Goal: Task Accomplishment & Management: Manage account settings

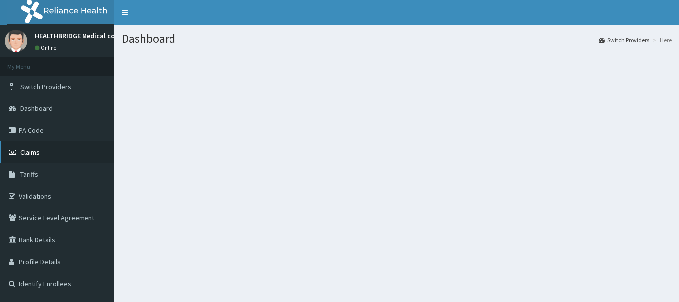
click at [46, 146] on link "Claims" at bounding box center [57, 152] width 114 height 22
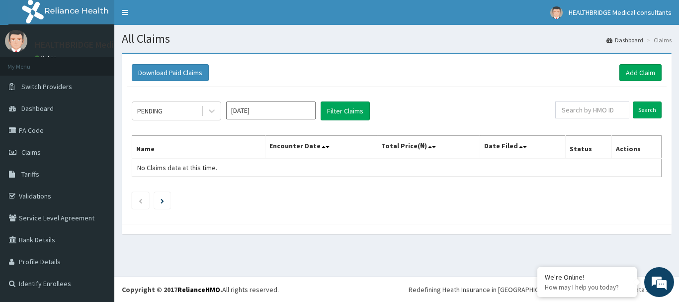
click at [275, 114] on input "Aug 2025" at bounding box center [270, 110] width 89 height 18
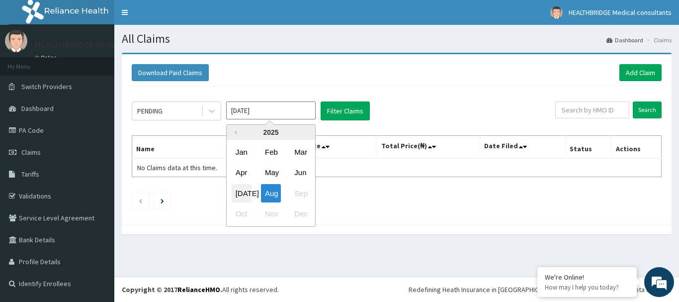
click at [245, 192] on div "Jul" at bounding box center [242, 193] width 20 height 18
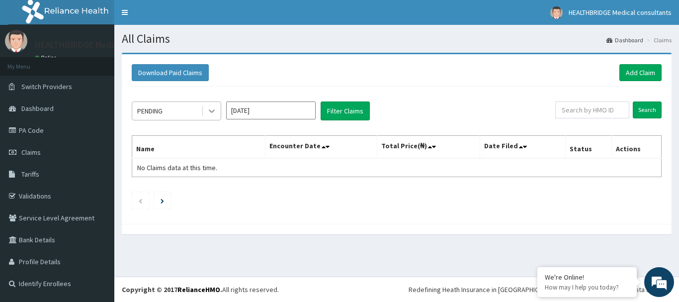
click at [211, 113] on icon at bounding box center [212, 111] width 10 height 10
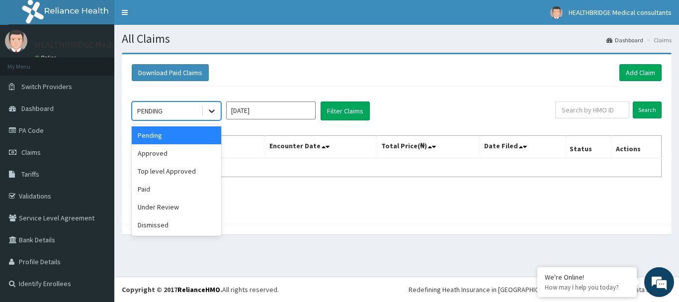
click at [219, 109] on div at bounding box center [212, 111] width 18 height 18
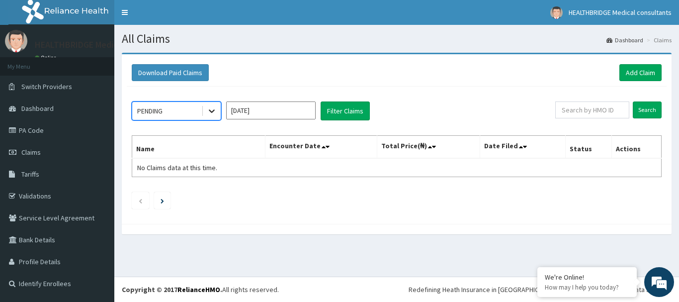
click at [219, 109] on div at bounding box center [212, 111] width 18 height 18
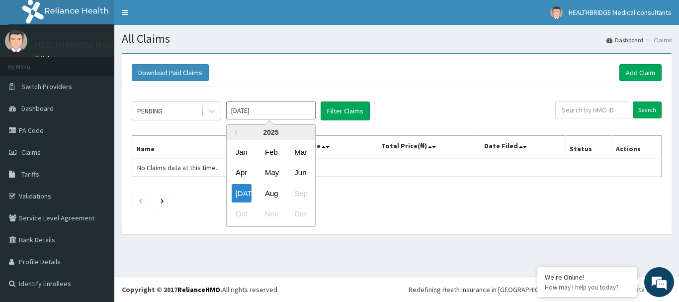
click at [245, 108] on input "[DATE]" at bounding box center [270, 110] width 89 height 18
click at [303, 174] on div "Jun" at bounding box center [300, 173] width 20 height 18
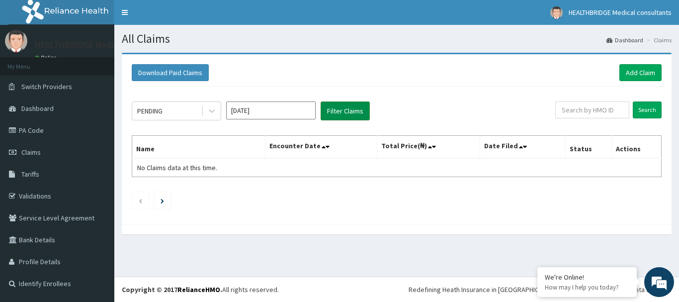
click at [348, 115] on button "Filter Claims" at bounding box center [345, 110] width 49 height 19
click at [215, 111] on icon at bounding box center [212, 111] width 10 height 10
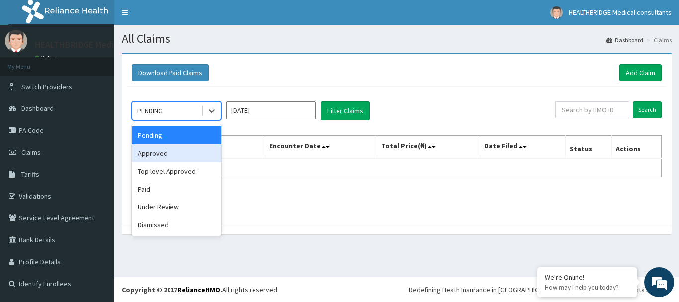
click at [177, 158] on div "Approved" at bounding box center [176, 153] width 89 height 18
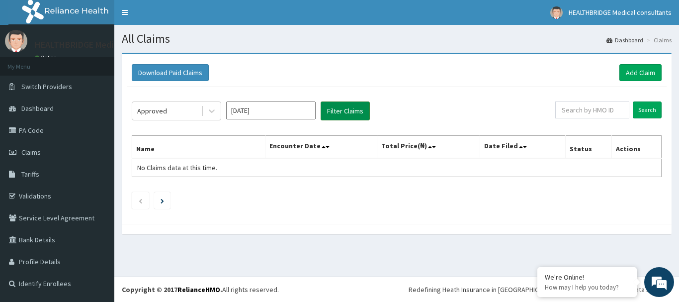
click at [365, 109] on button "Filter Claims" at bounding box center [345, 110] width 49 height 19
click at [355, 109] on button "Filter Claims" at bounding box center [345, 110] width 49 height 19
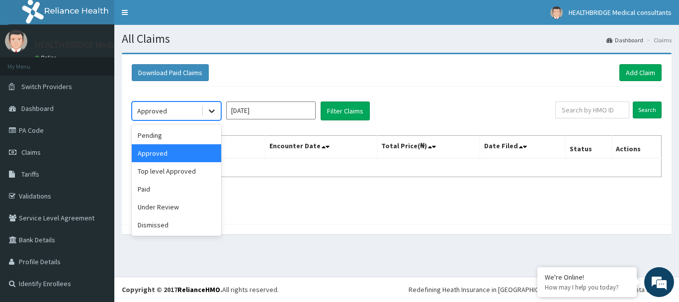
click at [207, 110] on icon at bounding box center [212, 111] width 10 height 10
click at [184, 132] on div "Pending" at bounding box center [176, 135] width 89 height 18
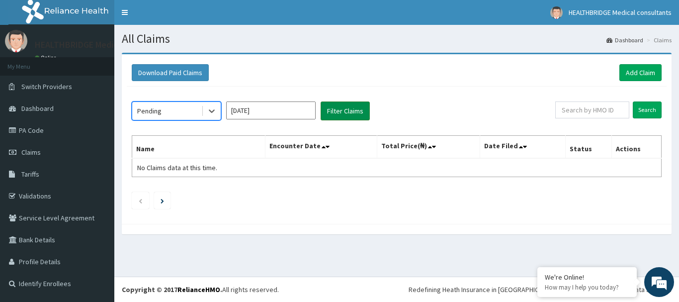
click at [342, 103] on button "Filter Claims" at bounding box center [345, 110] width 49 height 19
click at [342, 104] on button "Filter Claims" at bounding box center [345, 110] width 49 height 19
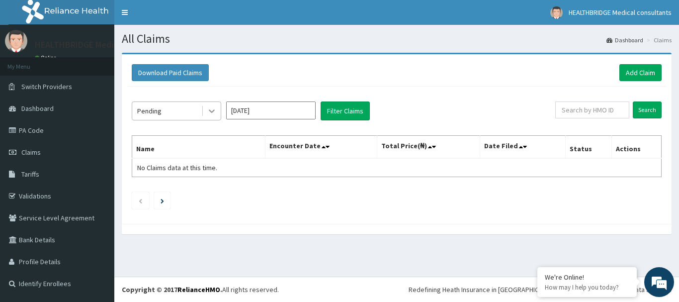
click at [212, 111] on icon at bounding box center [212, 111] width 10 height 10
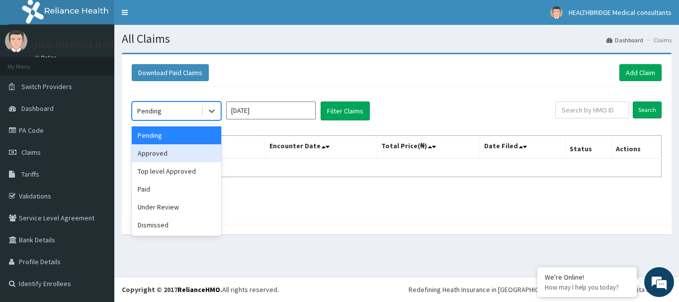
click at [178, 145] on div "Approved" at bounding box center [176, 153] width 89 height 18
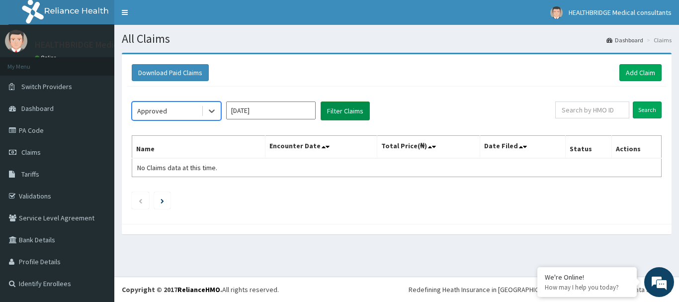
click at [340, 111] on button "Filter Claims" at bounding box center [345, 110] width 49 height 19
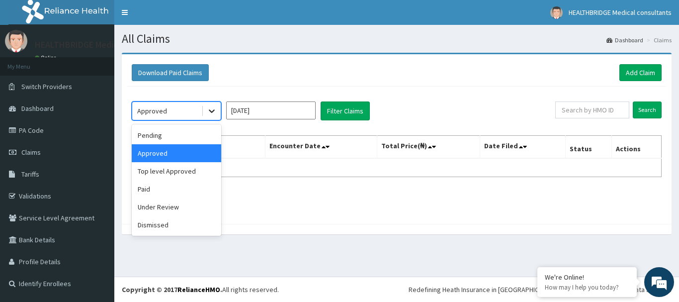
click at [218, 105] on div at bounding box center [212, 111] width 18 height 18
click at [168, 172] on div "Top level Approved" at bounding box center [176, 171] width 89 height 18
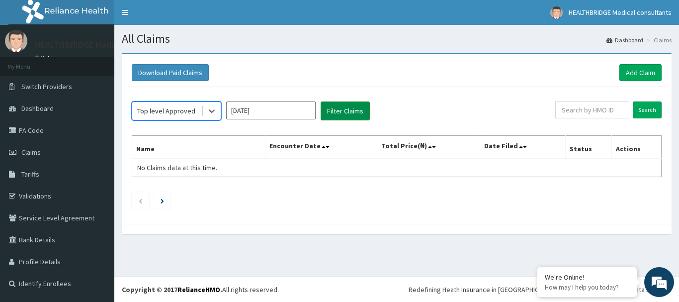
click at [351, 112] on button "Filter Claims" at bounding box center [345, 110] width 49 height 19
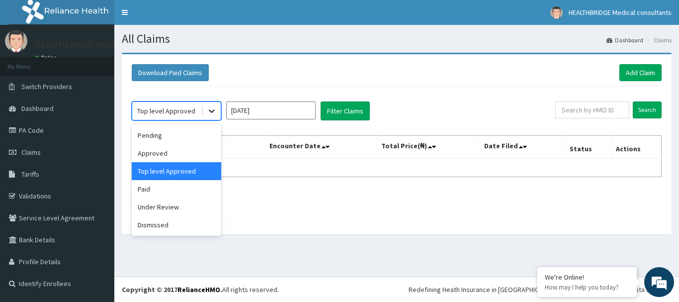
click at [216, 108] on icon at bounding box center [212, 111] width 10 height 10
click at [182, 189] on div "Paid" at bounding box center [176, 189] width 89 height 18
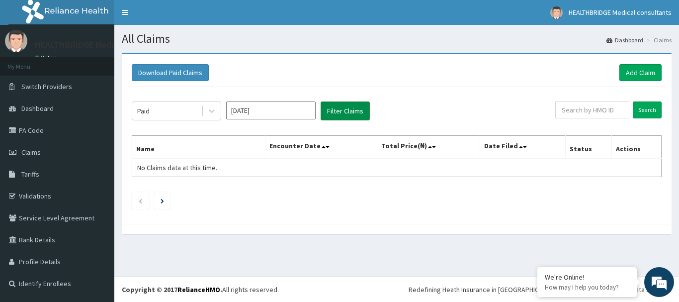
click at [343, 117] on button "Filter Claims" at bounding box center [345, 110] width 49 height 19
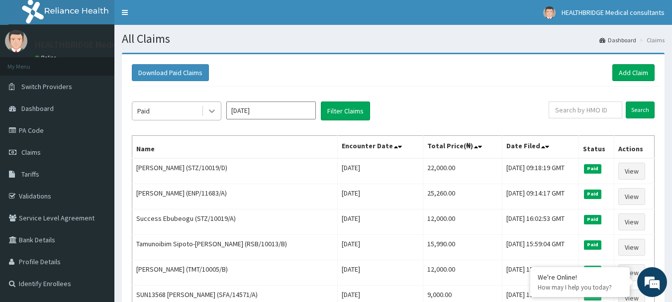
click at [216, 113] on icon at bounding box center [212, 111] width 10 height 10
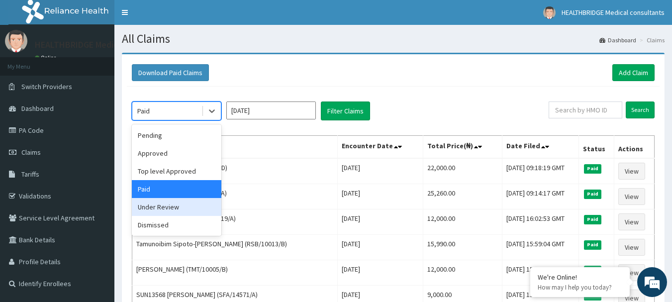
click at [188, 211] on div "Under Review" at bounding box center [176, 207] width 89 height 18
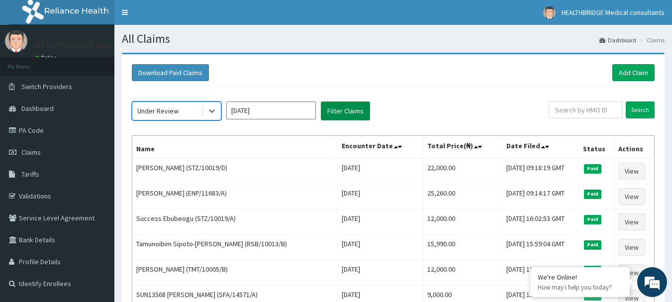
click at [351, 111] on button "Filter Claims" at bounding box center [345, 110] width 49 height 19
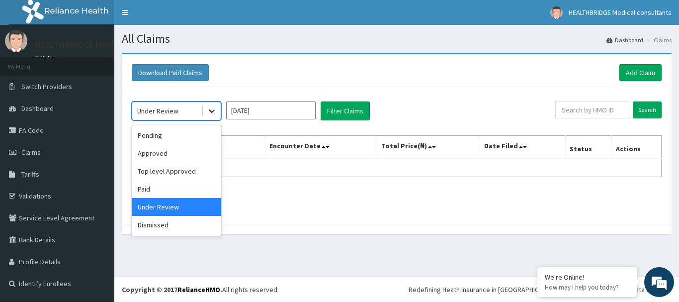
click at [210, 111] on icon at bounding box center [212, 111] width 6 height 3
click at [146, 228] on div "Dismissed" at bounding box center [176, 225] width 89 height 18
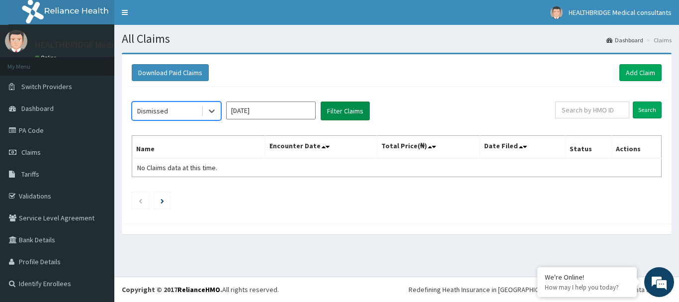
click at [351, 110] on button "Filter Claims" at bounding box center [345, 110] width 49 height 19
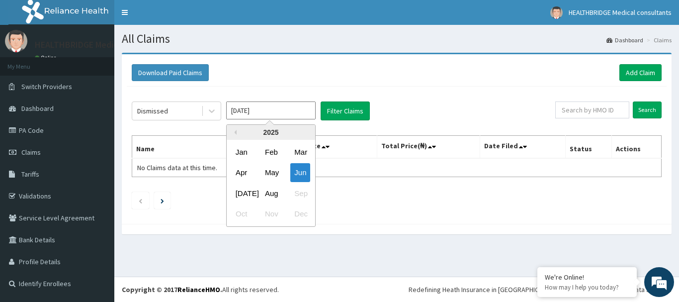
click at [256, 105] on input "Jun 2025" at bounding box center [270, 110] width 89 height 18
click at [242, 195] on div "[DATE]" at bounding box center [242, 193] width 20 height 18
type input "[DATE]"
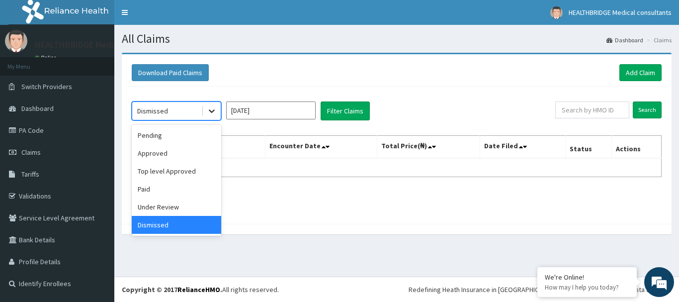
click at [207, 112] on icon at bounding box center [212, 111] width 10 height 10
click at [179, 133] on div "Pending" at bounding box center [176, 135] width 89 height 18
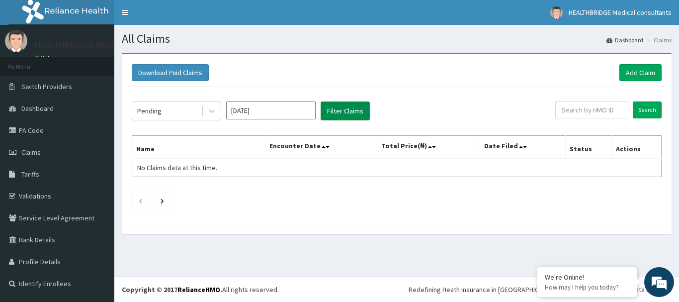
click at [342, 106] on button "Filter Claims" at bounding box center [345, 110] width 49 height 19
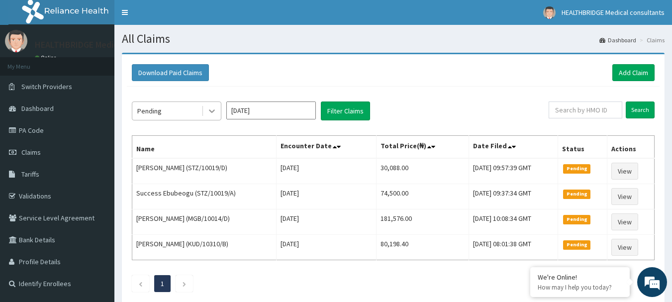
click at [211, 108] on icon at bounding box center [212, 111] width 10 height 10
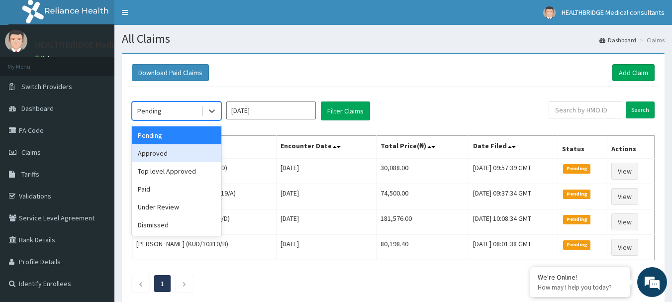
click at [162, 154] on div "Approved" at bounding box center [176, 153] width 89 height 18
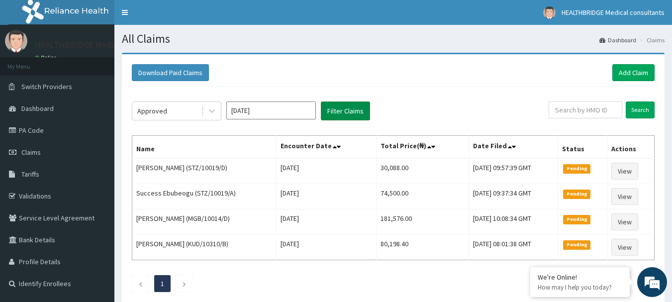
click at [351, 113] on button "Filter Claims" at bounding box center [345, 110] width 49 height 19
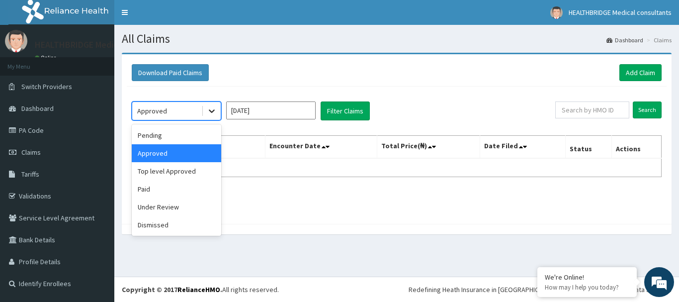
click at [204, 107] on div at bounding box center [212, 111] width 18 height 18
click at [173, 167] on div "Top level Approved" at bounding box center [176, 171] width 89 height 18
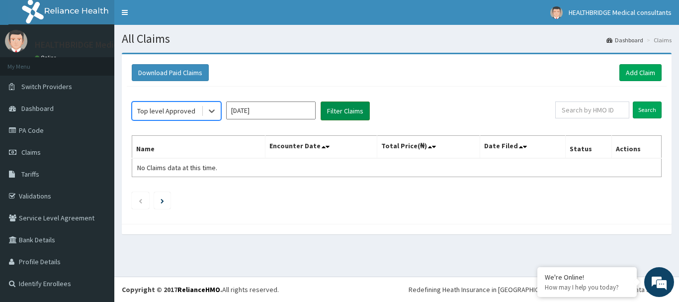
click at [325, 115] on button "Filter Claims" at bounding box center [345, 110] width 49 height 19
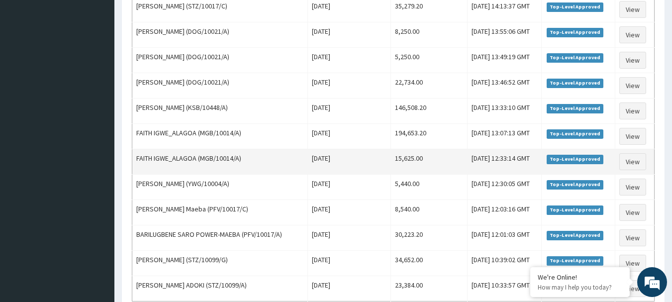
scroll to position [1224, 0]
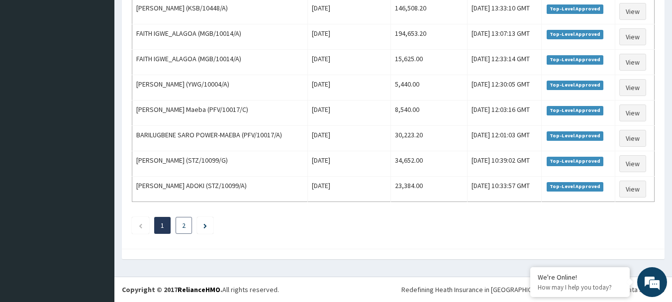
click at [183, 222] on link "2" at bounding box center [183, 225] width 3 height 9
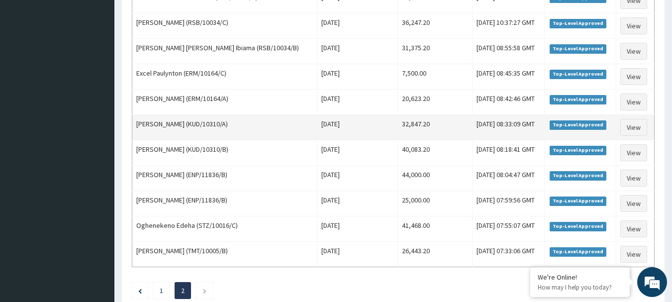
scroll to position [1047, 0]
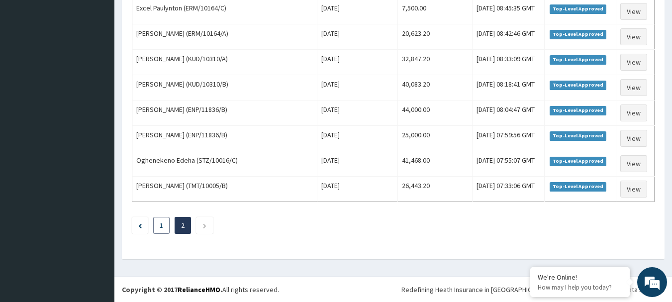
click at [161, 227] on link "1" at bounding box center [161, 225] width 3 height 9
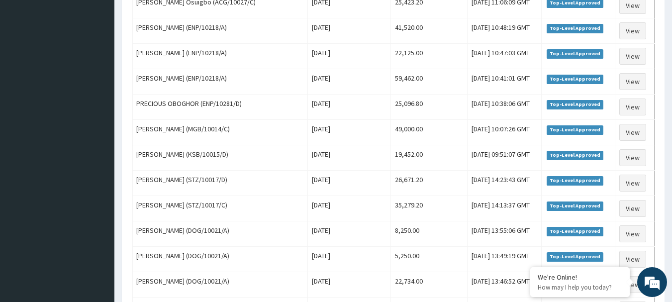
scroll to position [827, 0]
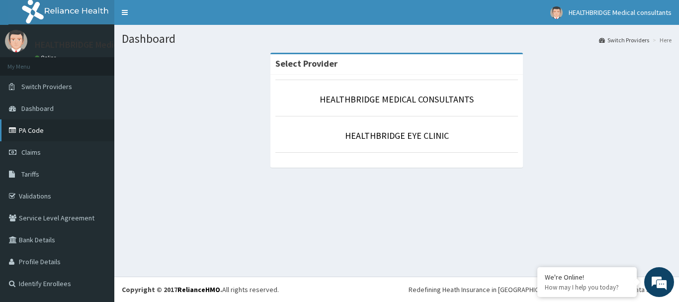
click at [37, 136] on link "PA Code" at bounding box center [57, 130] width 114 height 22
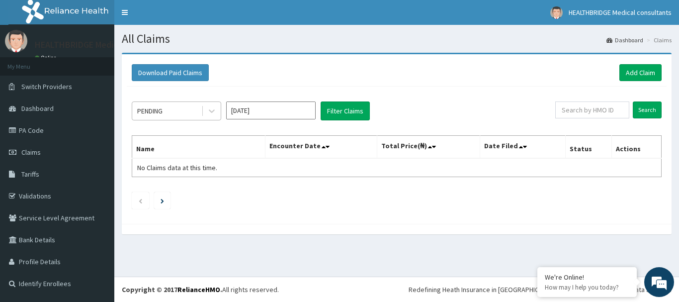
drag, startPoint x: 195, startPoint y: 113, endPoint x: 201, endPoint y: 113, distance: 5.5
click at [195, 112] on div "PENDING" at bounding box center [166, 111] width 69 height 16
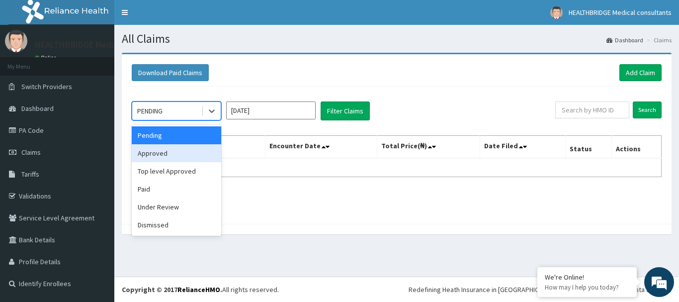
click at [184, 157] on div "Approved" at bounding box center [176, 153] width 89 height 18
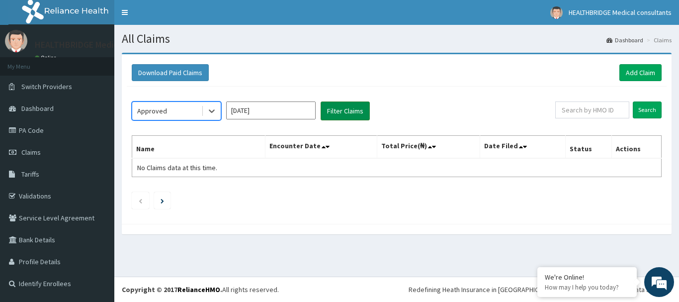
click at [343, 108] on button "Filter Claims" at bounding box center [345, 110] width 49 height 19
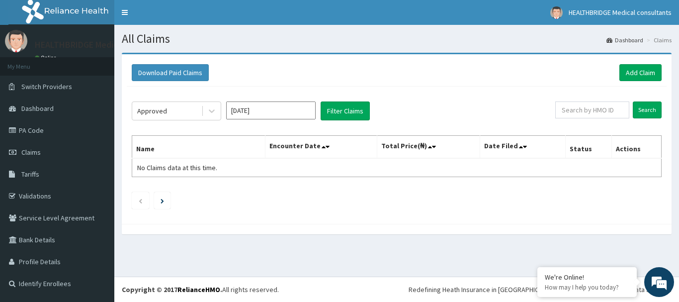
click at [261, 111] on input "Aug 2025" at bounding box center [270, 110] width 89 height 18
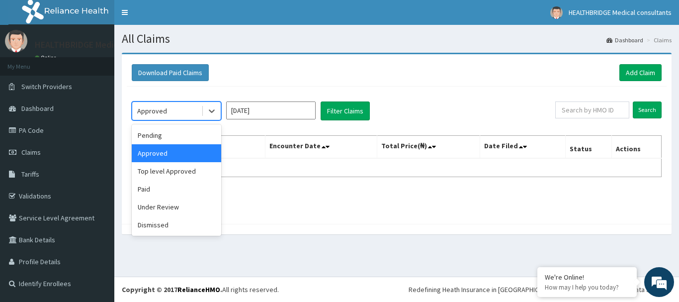
click at [181, 113] on div "Approved" at bounding box center [166, 111] width 69 height 16
click at [177, 171] on div "Top level Approved" at bounding box center [176, 171] width 89 height 18
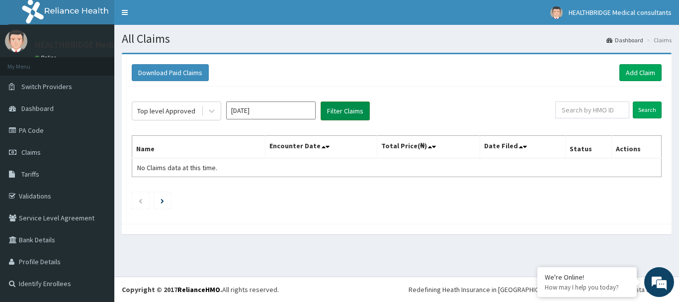
click at [339, 114] on button "Filter Claims" at bounding box center [345, 110] width 49 height 19
click at [343, 103] on button "Filter Claims" at bounding box center [345, 110] width 49 height 19
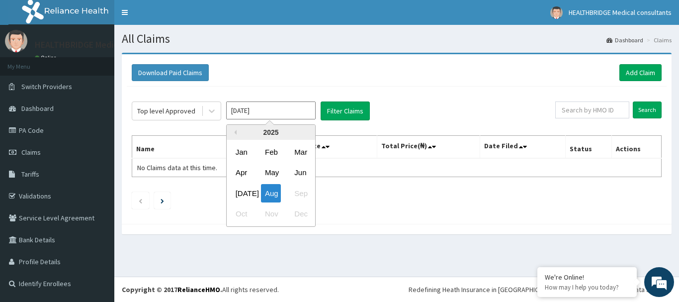
click at [255, 108] on input "[DATE]" at bounding box center [270, 110] width 89 height 18
click at [253, 195] on div "Jul Aug Sep" at bounding box center [271, 193] width 88 height 20
click at [247, 191] on div "[DATE]" at bounding box center [242, 193] width 20 height 18
type input "[DATE]"
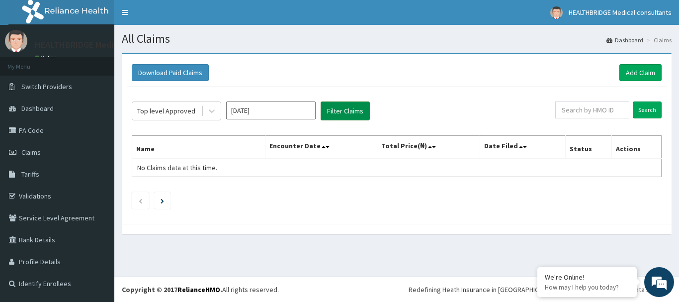
click at [338, 104] on button "Filter Claims" at bounding box center [345, 110] width 49 height 19
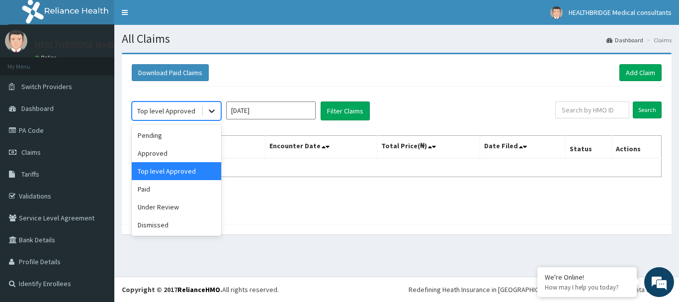
click at [210, 115] on icon at bounding box center [212, 111] width 10 height 10
click at [188, 138] on div "Pending" at bounding box center [176, 135] width 89 height 18
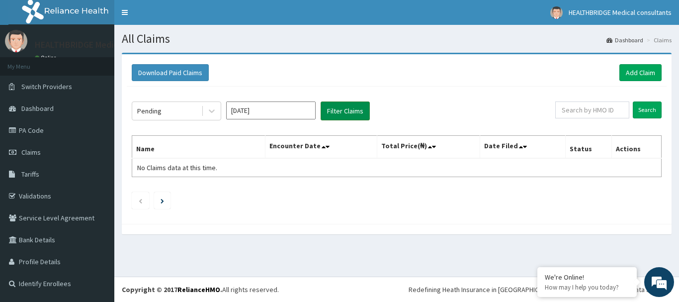
click at [340, 115] on button "Filter Claims" at bounding box center [345, 110] width 49 height 19
click at [340, 114] on button "Filter Claims" at bounding box center [345, 110] width 49 height 19
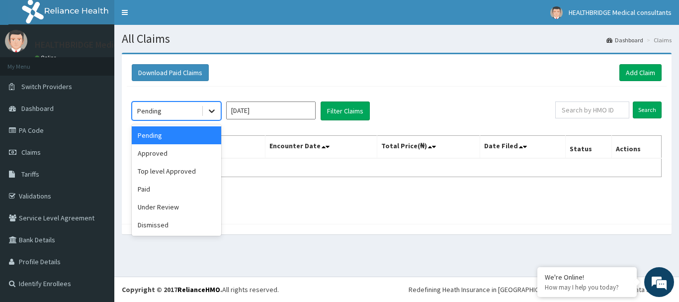
click at [219, 113] on div at bounding box center [212, 111] width 18 height 18
click at [170, 163] on div "Top level Approved" at bounding box center [176, 171] width 89 height 18
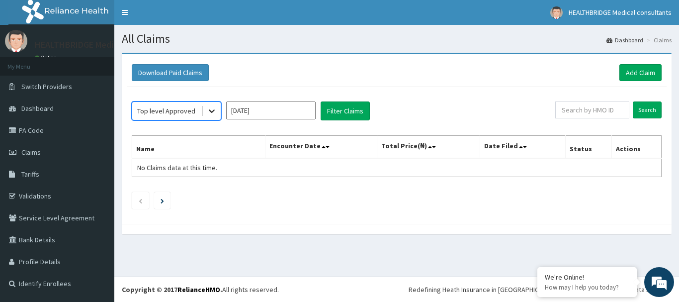
click at [205, 110] on div at bounding box center [212, 111] width 18 height 18
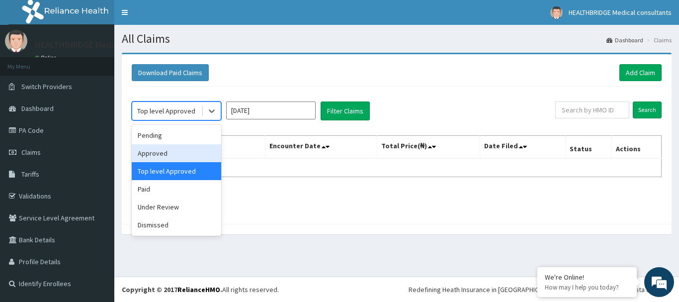
click at [173, 151] on div "Approved" at bounding box center [176, 153] width 89 height 18
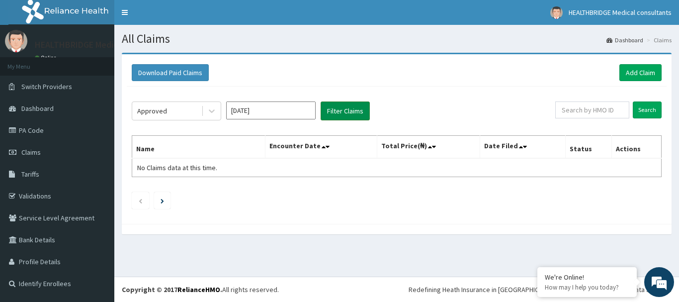
click at [338, 109] on button "Filter Claims" at bounding box center [345, 110] width 49 height 19
click at [332, 111] on button "Filter Claims" at bounding box center [345, 110] width 49 height 19
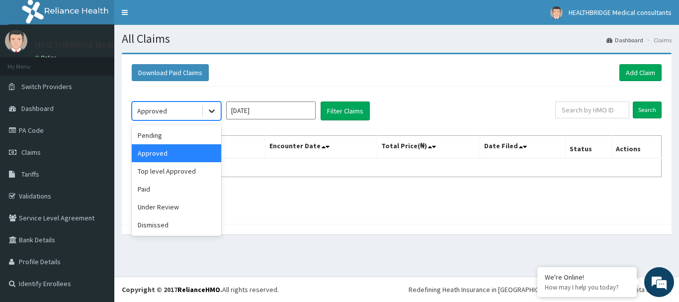
click at [216, 112] on icon at bounding box center [212, 111] width 10 height 10
click at [195, 176] on div "Top level Approved" at bounding box center [176, 171] width 89 height 18
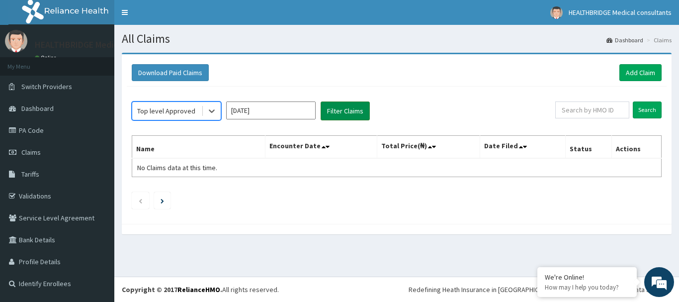
click at [346, 114] on button "Filter Claims" at bounding box center [345, 110] width 49 height 19
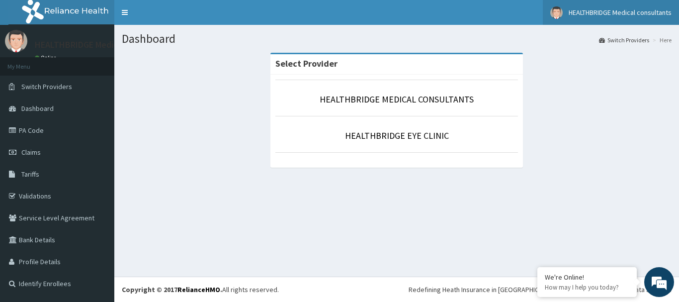
drag, startPoint x: 48, startPoint y: 159, endPoint x: 546, endPoint y: 2, distance: 522.6
click at [48, 159] on link "Claims" at bounding box center [57, 152] width 114 height 22
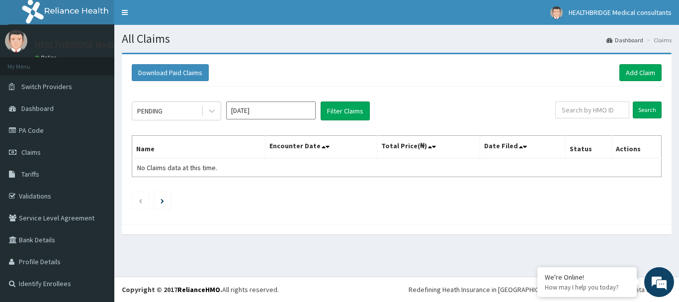
click at [295, 110] on input "[DATE]" at bounding box center [270, 110] width 89 height 18
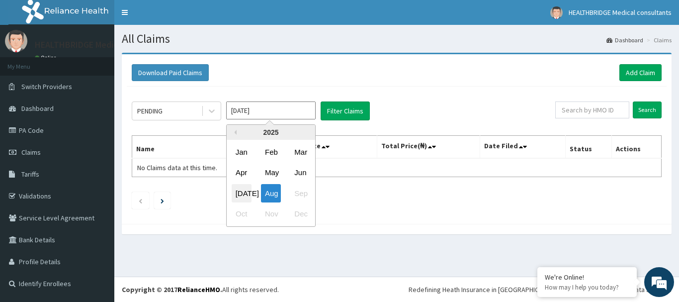
click at [245, 188] on div "[DATE]" at bounding box center [242, 193] width 20 height 18
type input "[DATE]"
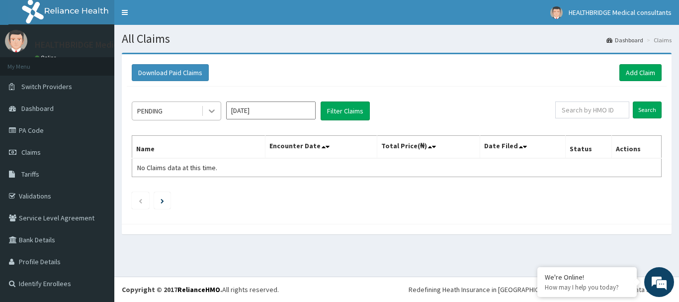
click at [209, 113] on icon at bounding box center [212, 111] width 10 height 10
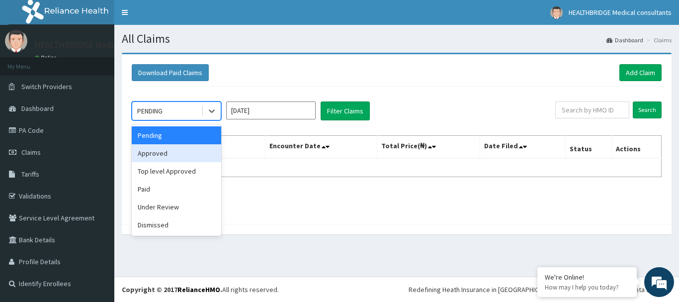
click at [183, 159] on div "Approved" at bounding box center [176, 153] width 89 height 18
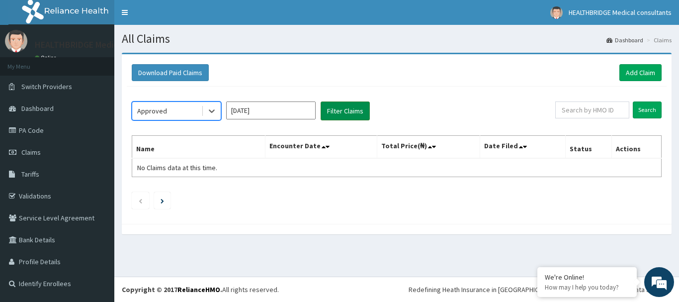
click at [338, 106] on button "Filter Claims" at bounding box center [345, 110] width 49 height 19
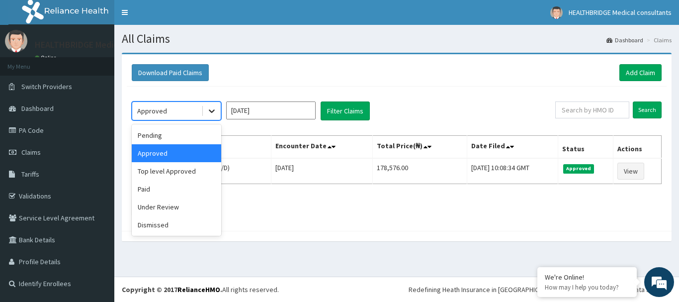
click at [209, 113] on icon at bounding box center [212, 111] width 10 height 10
click at [182, 176] on div "Top level Approved" at bounding box center [176, 171] width 89 height 18
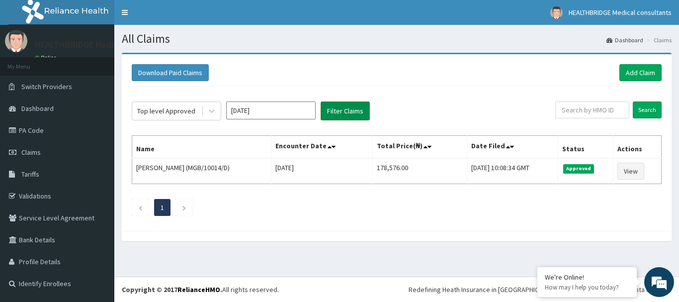
click at [346, 108] on button "Filter Claims" at bounding box center [345, 110] width 49 height 19
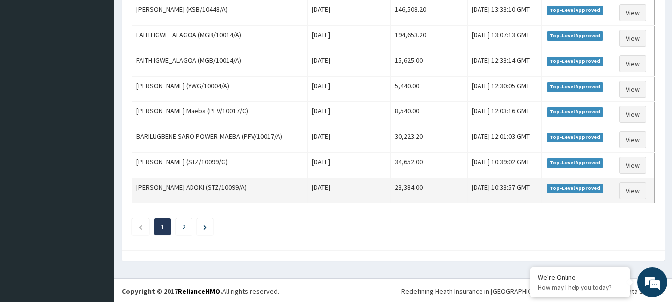
scroll to position [1224, 0]
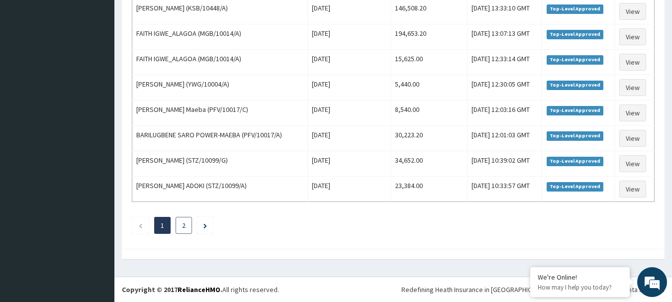
click at [185, 222] on li "2" at bounding box center [183, 225] width 16 height 17
click at [204, 228] on icon "Next page" at bounding box center [204, 225] width 3 height 5
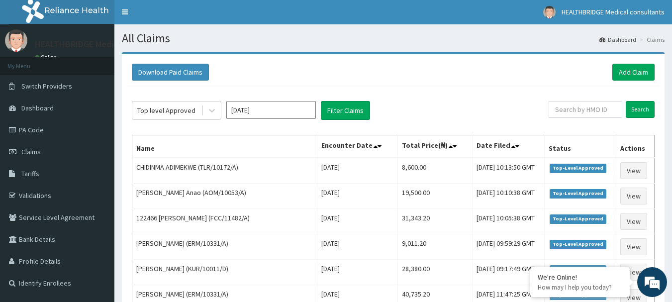
scroll to position [0, 0]
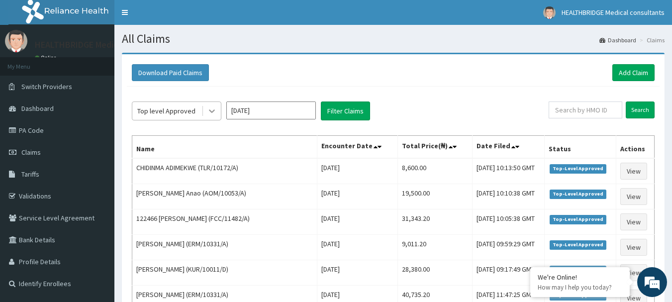
click at [215, 113] on icon at bounding box center [212, 111] width 10 height 10
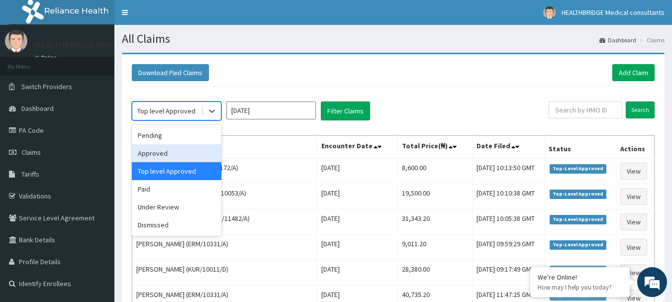
click at [182, 145] on div "Approved" at bounding box center [176, 153] width 89 height 18
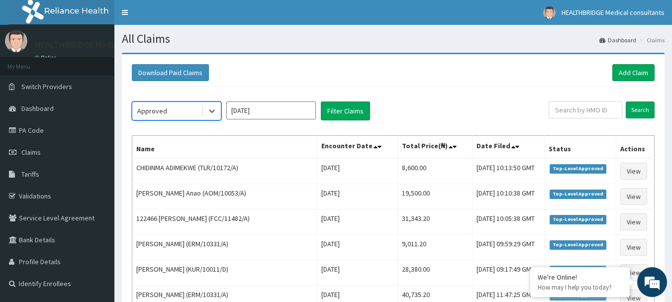
click at [197, 113] on div "Approved" at bounding box center [166, 111] width 69 height 16
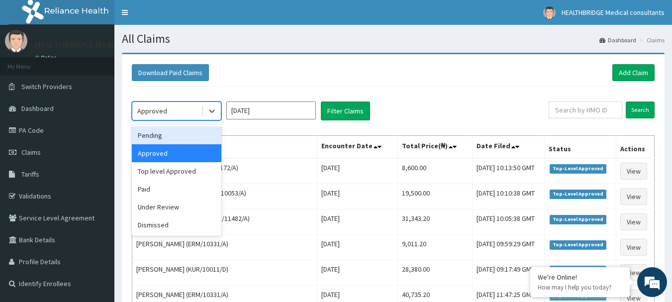
click at [169, 141] on div "Pending" at bounding box center [176, 135] width 89 height 18
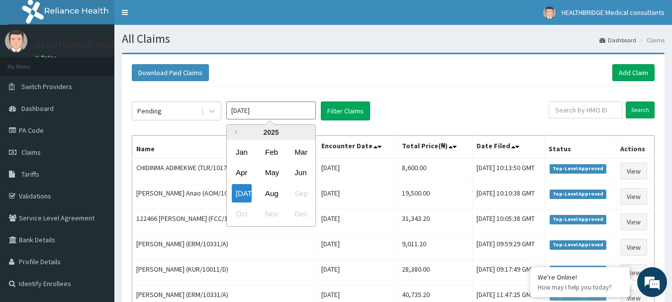
click at [249, 113] on input "[DATE]" at bounding box center [270, 110] width 89 height 18
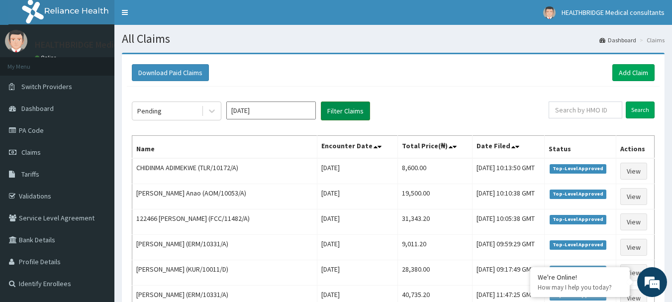
click at [358, 113] on button "Filter Claims" at bounding box center [345, 110] width 49 height 19
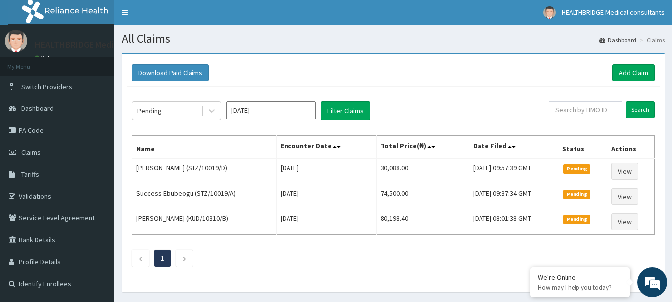
click at [225, 108] on div "Pending Jul 2025 Filter Claims" at bounding box center [340, 110] width 417 height 19
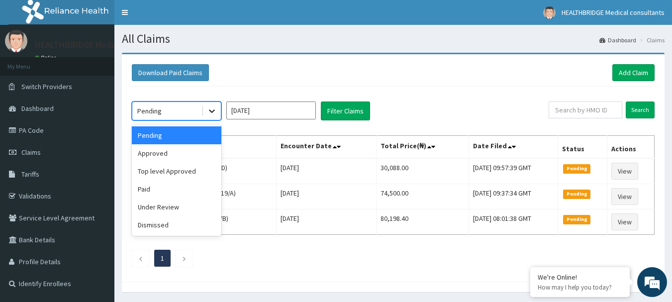
click at [217, 109] on div at bounding box center [212, 111] width 18 height 18
click at [173, 155] on div "Approved" at bounding box center [176, 153] width 89 height 18
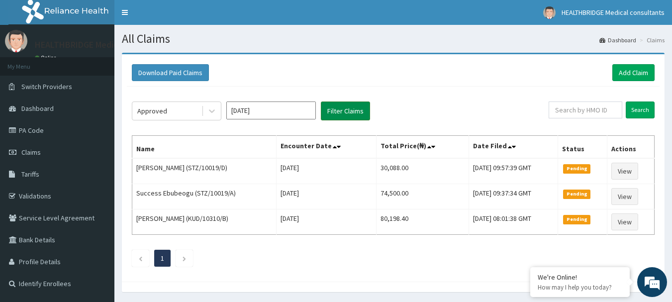
click at [337, 108] on button "Filter Claims" at bounding box center [345, 110] width 49 height 19
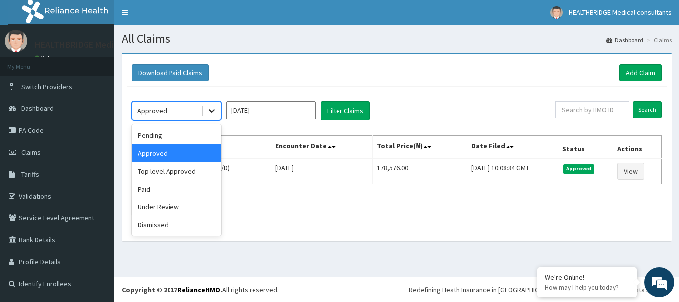
click at [208, 112] on icon at bounding box center [212, 111] width 10 height 10
click at [181, 175] on div "Top level Approved" at bounding box center [176, 171] width 89 height 18
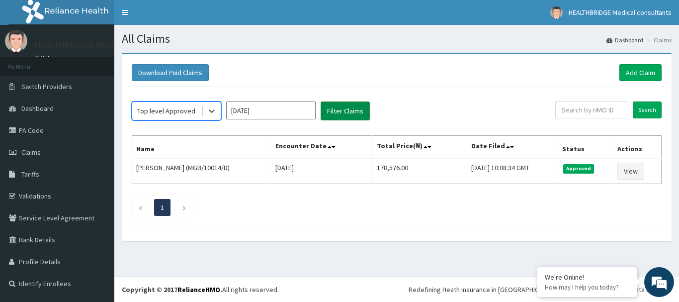
click at [332, 106] on button "Filter Claims" at bounding box center [345, 110] width 49 height 19
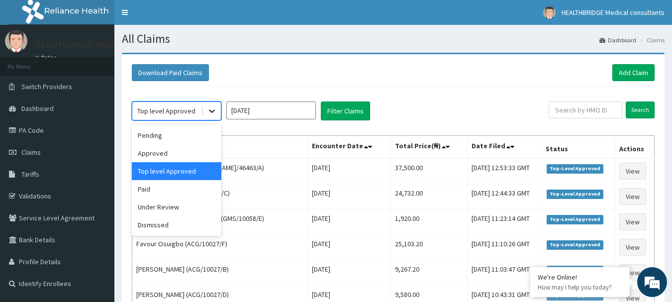
click at [206, 104] on div at bounding box center [212, 111] width 18 height 18
click at [159, 186] on div "Paid" at bounding box center [176, 189] width 89 height 18
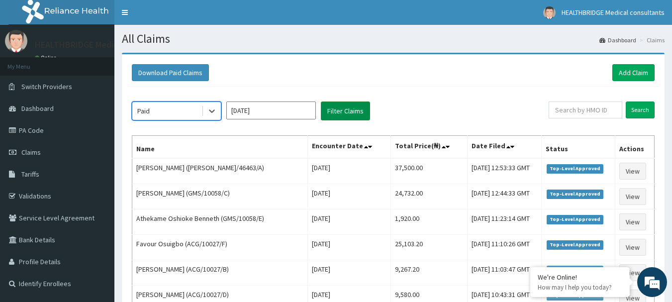
click at [357, 113] on button "Filter Claims" at bounding box center [345, 110] width 49 height 19
click at [331, 113] on button "Filter Claims" at bounding box center [345, 110] width 49 height 19
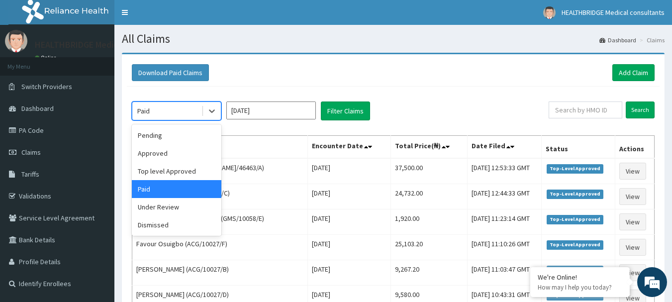
click at [194, 107] on div "Paid" at bounding box center [166, 111] width 69 height 16
click at [174, 187] on div "Paid" at bounding box center [176, 189] width 89 height 18
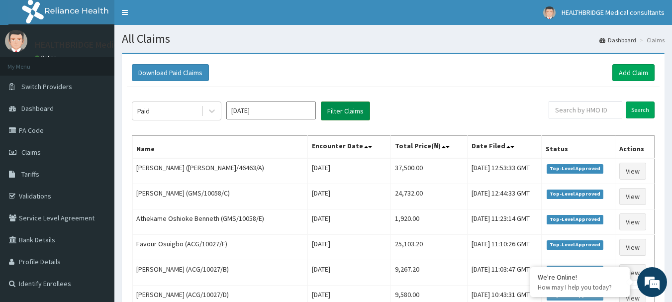
click at [328, 111] on button "Filter Claims" at bounding box center [345, 110] width 49 height 19
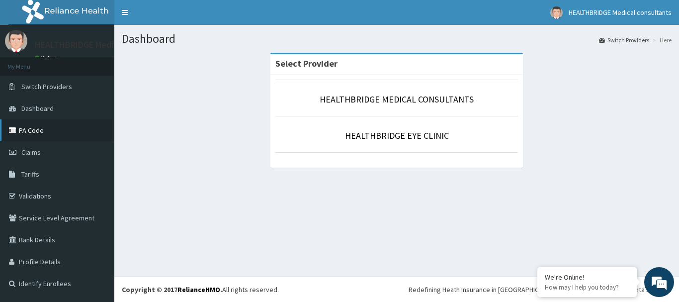
click at [49, 126] on link "PA Code" at bounding box center [57, 130] width 114 height 22
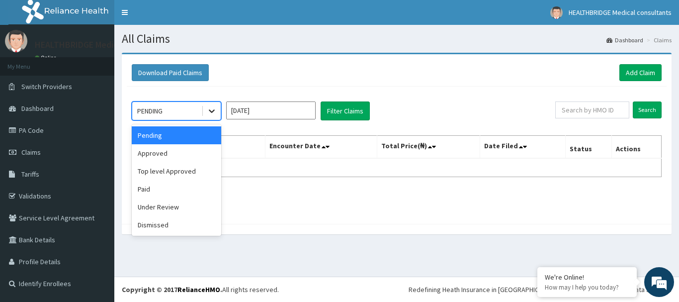
click at [217, 111] on div at bounding box center [212, 111] width 18 height 18
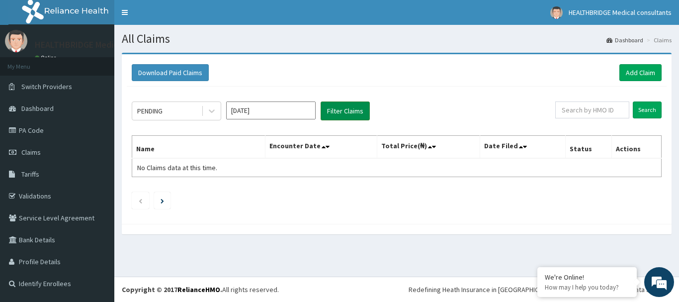
click at [350, 109] on button "Filter Claims" at bounding box center [345, 110] width 49 height 19
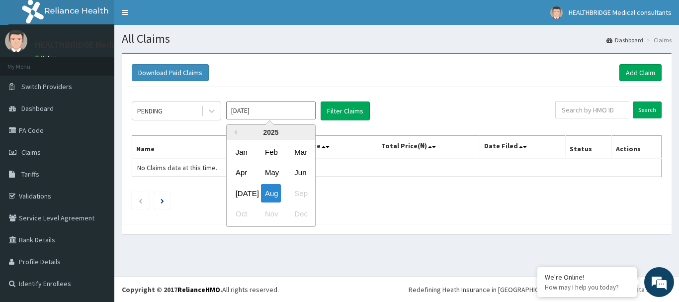
click at [238, 107] on input "[DATE]" at bounding box center [270, 110] width 89 height 18
click at [245, 192] on div "[DATE]" at bounding box center [242, 193] width 20 height 18
type input "[DATE]"
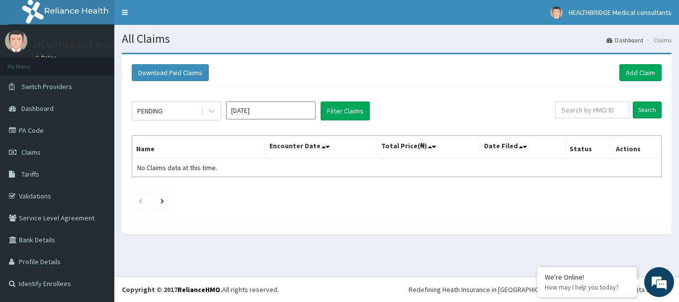
click at [245, 192] on ul at bounding box center [397, 200] width 530 height 17
click at [332, 113] on button "Filter Claims" at bounding box center [345, 110] width 49 height 19
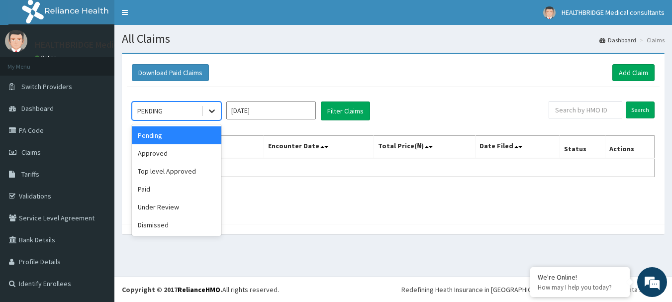
click at [210, 110] on icon at bounding box center [212, 111] width 6 height 3
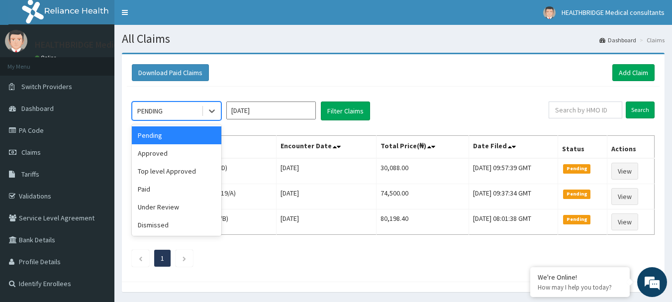
click at [436, 107] on div "option Pending focused, 1 of 6. 6 results available. Use Up and Down to choose …" at bounding box center [340, 110] width 417 height 19
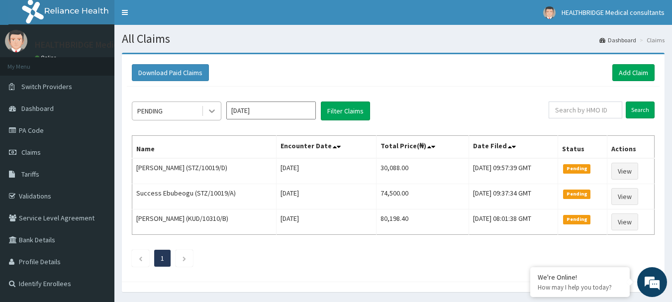
click at [213, 113] on icon at bounding box center [212, 111] width 10 height 10
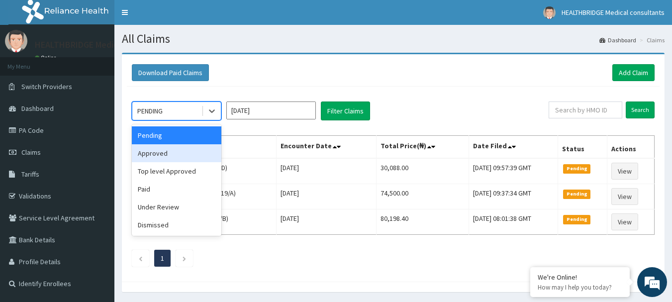
click at [180, 147] on div "Approved" at bounding box center [176, 153] width 89 height 18
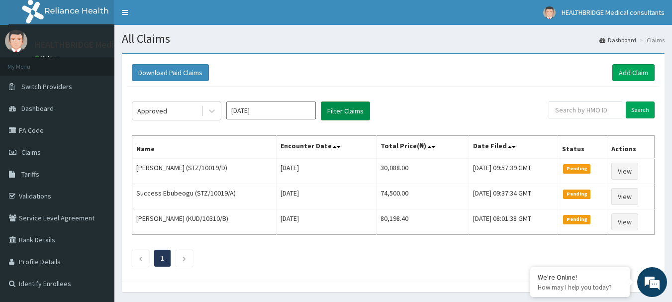
click at [344, 101] on button "Filter Claims" at bounding box center [345, 110] width 49 height 19
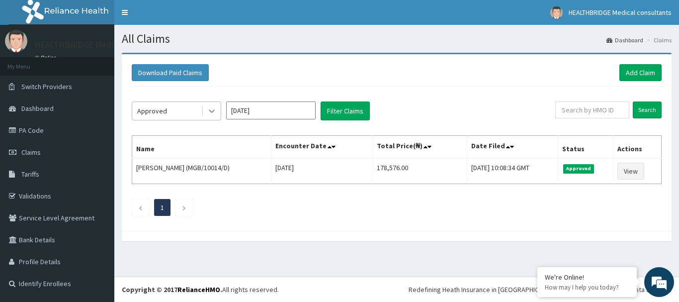
click at [208, 114] on icon at bounding box center [212, 111] width 10 height 10
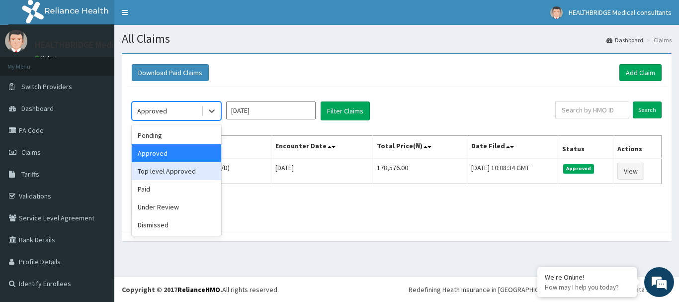
click at [170, 170] on div "Top level Approved" at bounding box center [176, 171] width 89 height 18
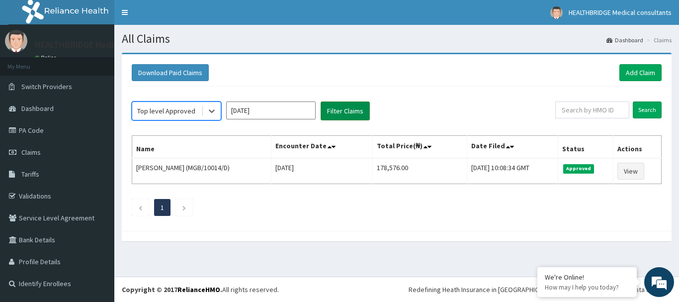
click at [353, 110] on button "Filter Claims" at bounding box center [345, 110] width 49 height 19
click at [352, 106] on button "Filter Claims" at bounding box center [345, 110] width 49 height 19
click at [341, 114] on button "Filter Claims" at bounding box center [345, 110] width 49 height 19
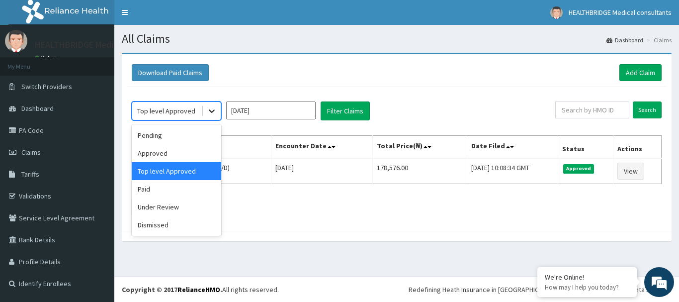
click at [214, 117] on div at bounding box center [212, 111] width 18 height 18
click at [196, 172] on div "Top level Approved" at bounding box center [176, 171] width 89 height 18
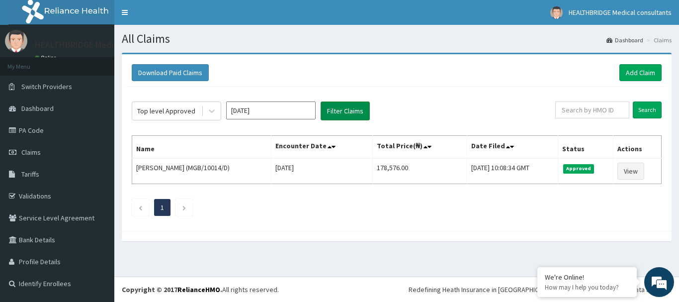
click at [366, 108] on button "Filter Claims" at bounding box center [345, 110] width 49 height 19
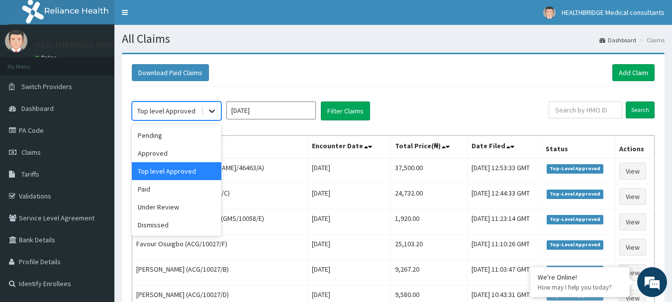
click at [215, 110] on icon at bounding box center [212, 111] width 10 height 10
click at [180, 193] on div "Paid" at bounding box center [176, 189] width 89 height 18
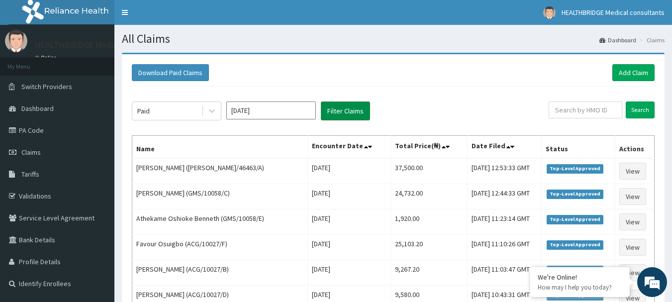
click at [341, 109] on button "Filter Claims" at bounding box center [345, 110] width 49 height 19
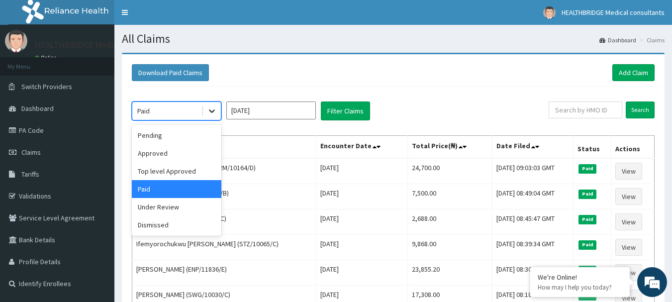
click at [219, 109] on div at bounding box center [212, 111] width 18 height 18
click at [166, 203] on div "Under Review" at bounding box center [176, 207] width 89 height 18
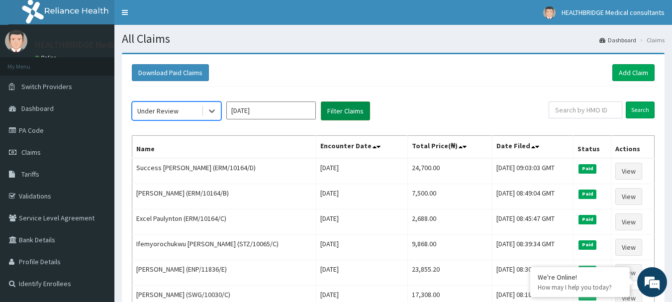
click at [342, 113] on button "Filter Claims" at bounding box center [345, 110] width 49 height 19
click at [331, 106] on button "Filter Claims" at bounding box center [345, 110] width 49 height 19
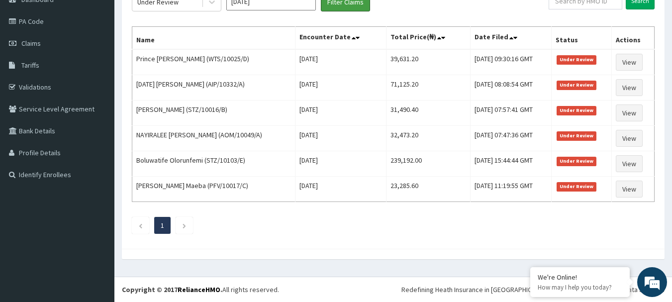
scroll to position [9, 0]
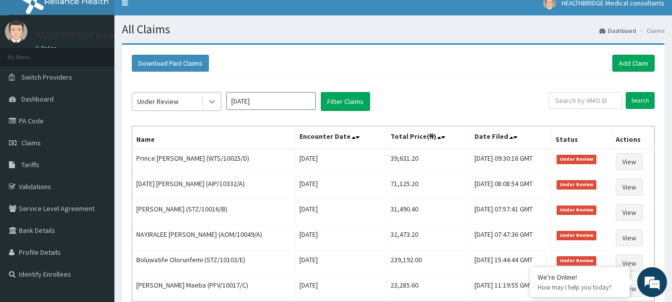
click at [209, 101] on icon at bounding box center [212, 101] width 10 height 10
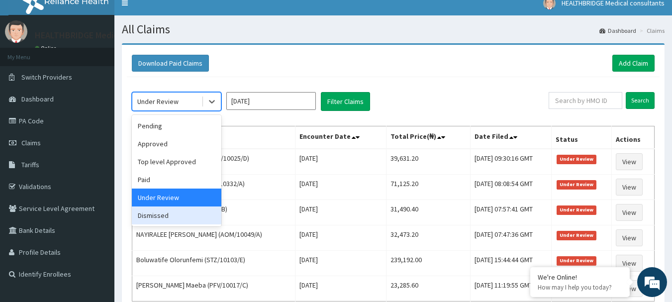
click at [153, 219] on div "Dismissed" at bounding box center [176, 215] width 89 height 18
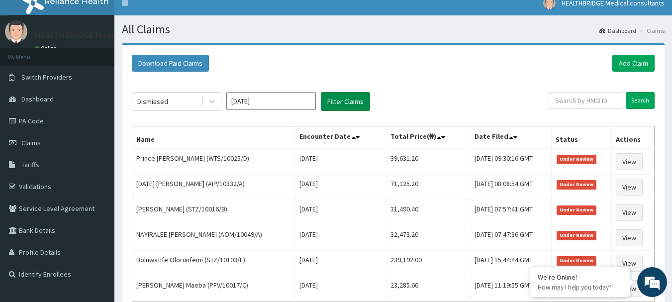
click at [354, 102] on button "Filter Claims" at bounding box center [345, 101] width 49 height 19
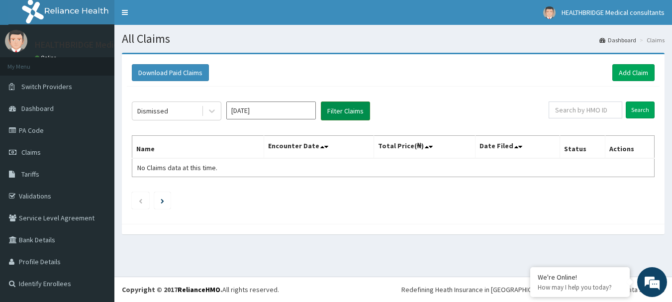
scroll to position [0, 0]
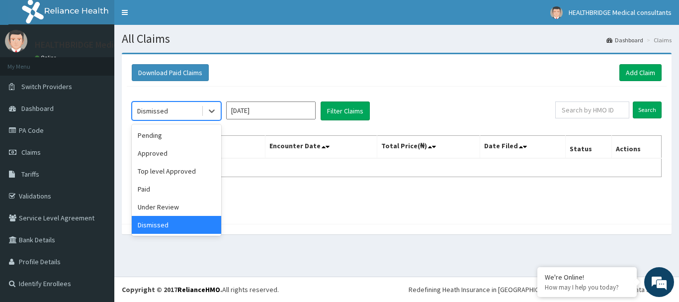
click at [201, 112] on div "Dismissed" at bounding box center [166, 111] width 69 height 16
click at [158, 204] on div "Under Review" at bounding box center [176, 207] width 89 height 18
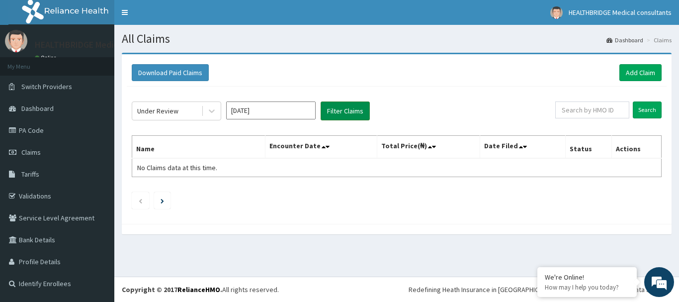
click at [351, 114] on button "Filter Claims" at bounding box center [345, 110] width 49 height 19
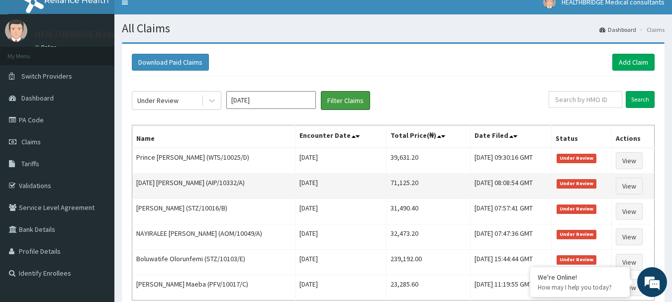
scroll to position [9, 0]
